Goal: Task Accomplishment & Management: Manage account settings

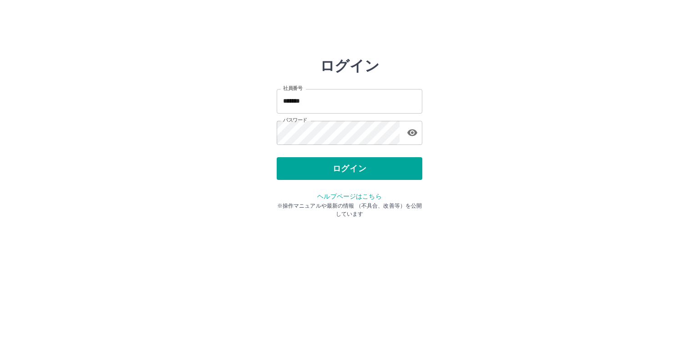
click at [336, 174] on button "ログイン" at bounding box center [350, 168] width 146 height 23
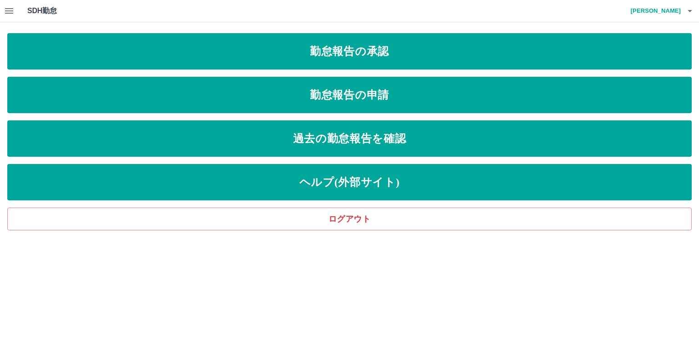
click at [9, 10] on icon "button" at bounding box center [9, 10] width 11 height 11
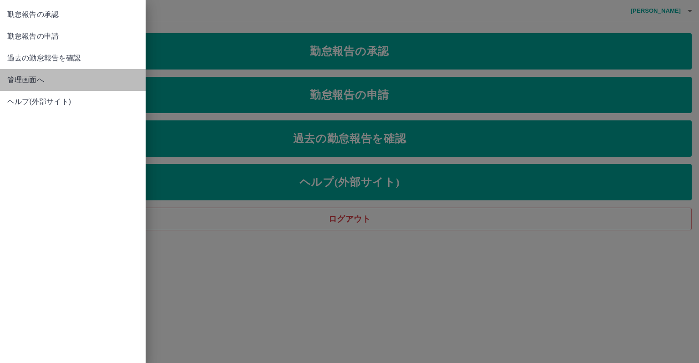
click at [75, 78] on span "管理画面へ" at bounding box center [72, 80] width 131 height 11
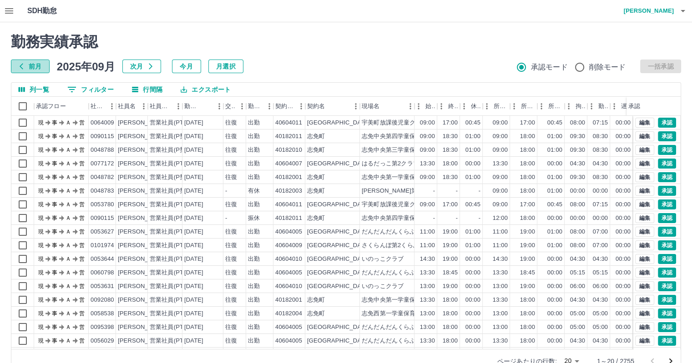
click at [37, 66] on button "前月" at bounding box center [30, 67] width 39 height 14
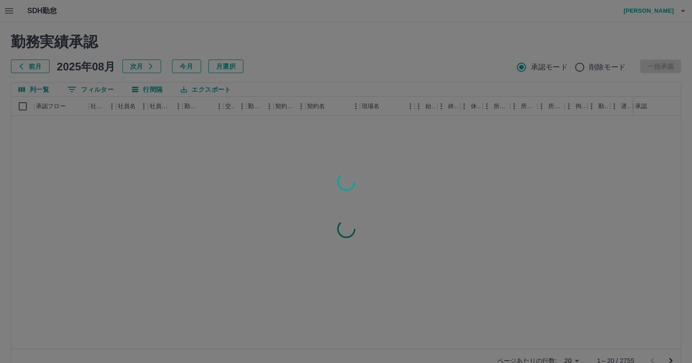
click at [87, 89] on div at bounding box center [346, 181] width 692 height 363
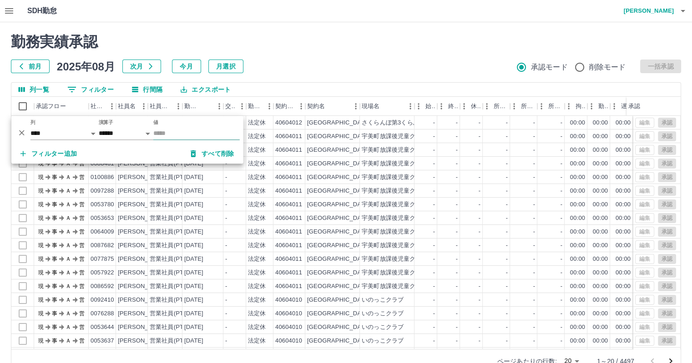
click at [160, 133] on input "値" at bounding box center [196, 133] width 86 height 13
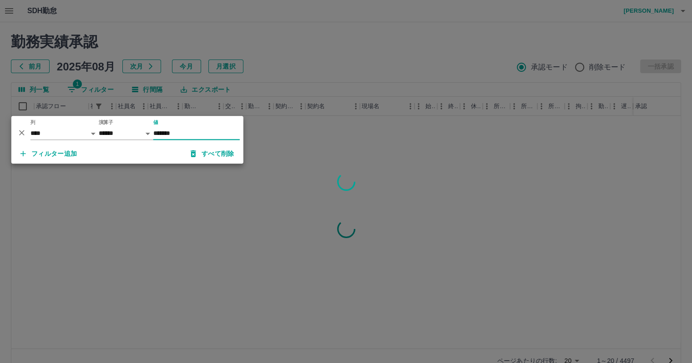
click at [189, 133] on input "*******" at bounding box center [196, 133] width 86 height 13
type input "*******"
click at [318, 49] on div at bounding box center [346, 181] width 692 height 363
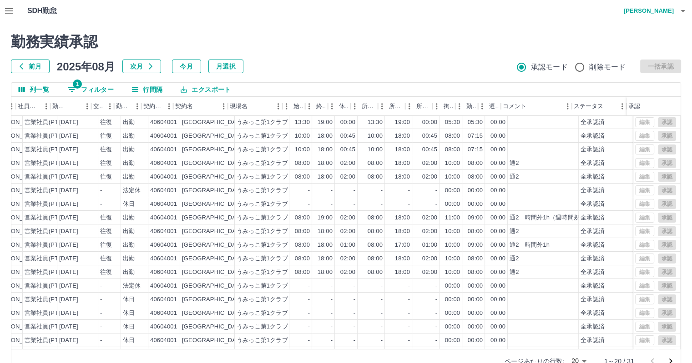
scroll to position [46, 132]
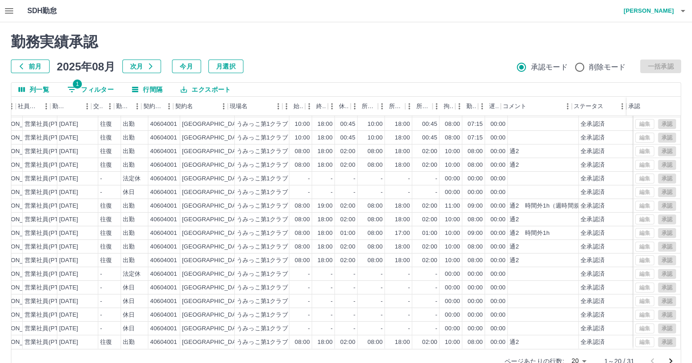
click at [579, 360] on body "SDH勤怠 [PERSON_NAME]花 勤務実績承認 前月 [DATE] 次月 今月 月選択 承認モード 削除モード 一括承認 列一覧 1 フィルター 行間…" at bounding box center [346, 192] width 692 height 384
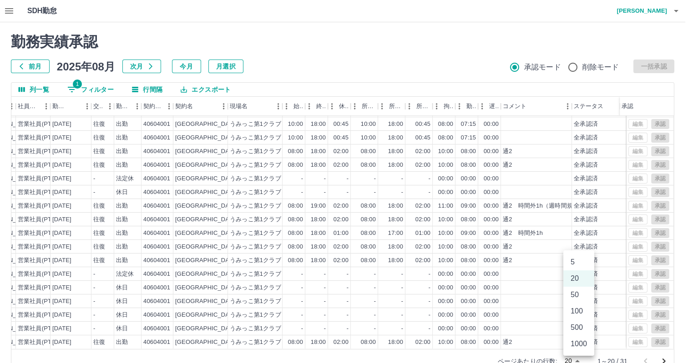
scroll to position [4, 0]
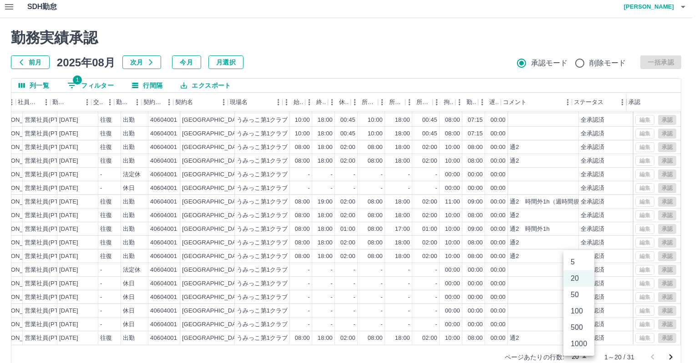
click at [577, 296] on li "50" at bounding box center [578, 295] width 31 height 16
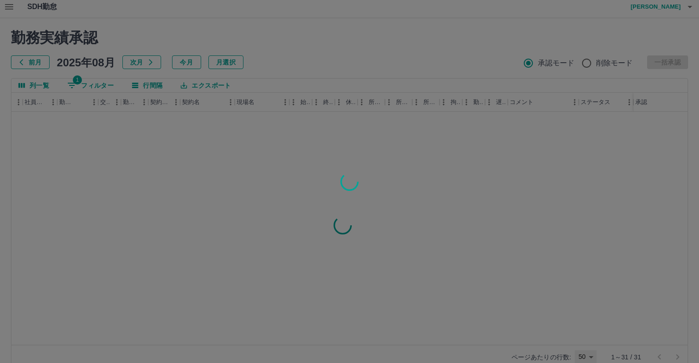
type input "**"
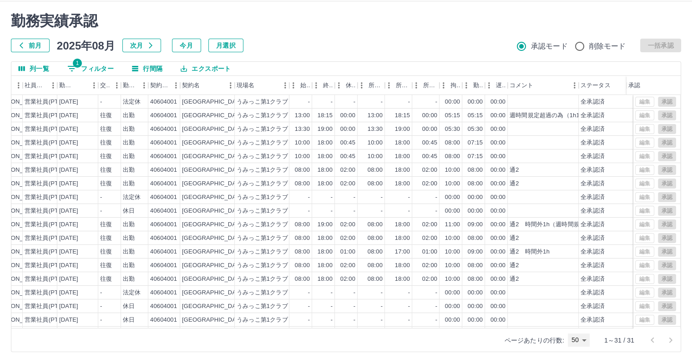
scroll to position [0, 125]
click at [555, 113] on div "週時間規定超過の為（1h15m）" at bounding box center [552, 115] width 84 height 9
click at [449, 32] on div "勤務実績承認 前月 [DATE] 次月 今月 月選択 承認モード 削除モード 一括承認" at bounding box center [346, 32] width 670 height 40
